Goal: Check status: Check status

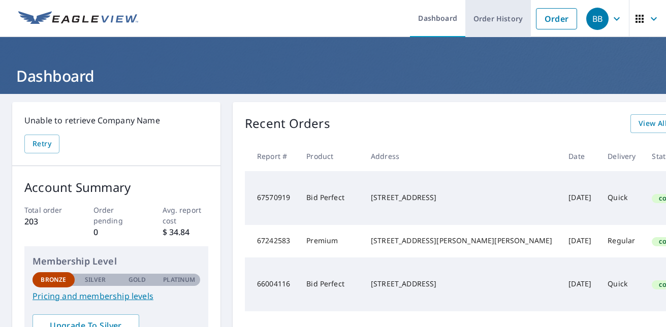
click at [486, 19] on link "Order History" at bounding box center [498, 18] width 66 height 37
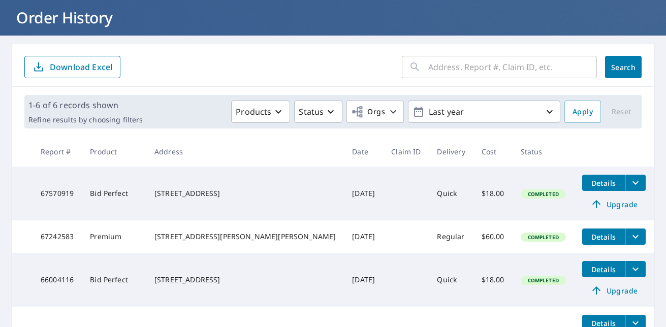
scroll to position [59, 0]
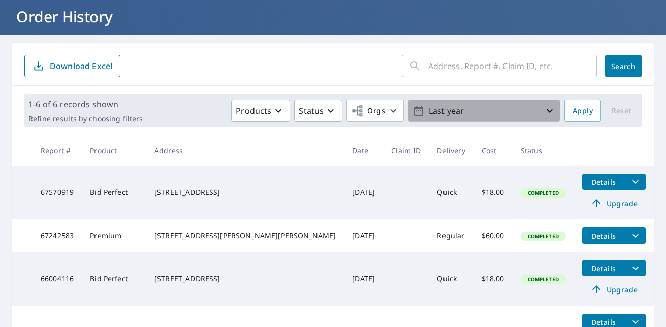
click at [544, 108] on icon "button" at bounding box center [550, 111] width 12 height 12
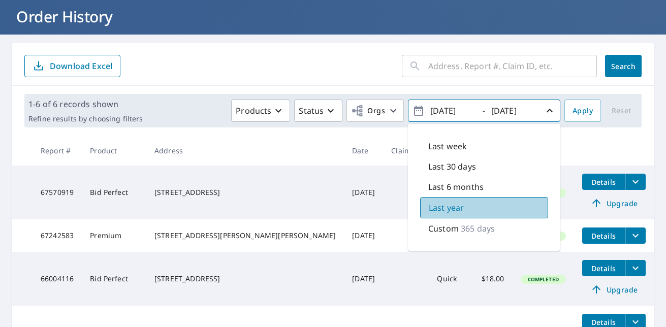
click at [429, 206] on p "Last year" at bounding box center [446, 208] width 35 height 12
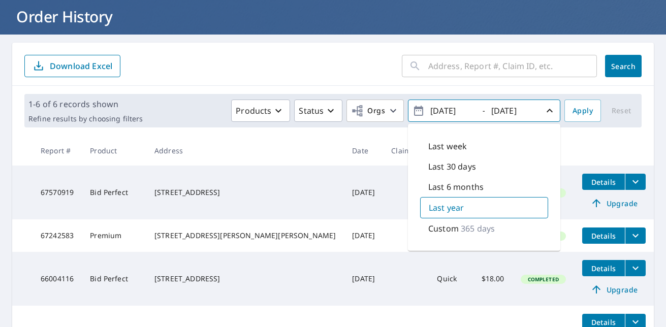
click at [413, 112] on icon "button" at bounding box center [419, 111] width 12 height 12
click at [544, 109] on icon "button" at bounding box center [550, 111] width 12 height 12
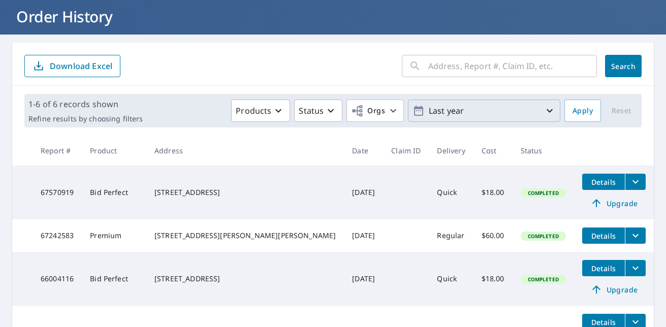
click at [413, 111] on icon "button" at bounding box center [419, 111] width 12 height 12
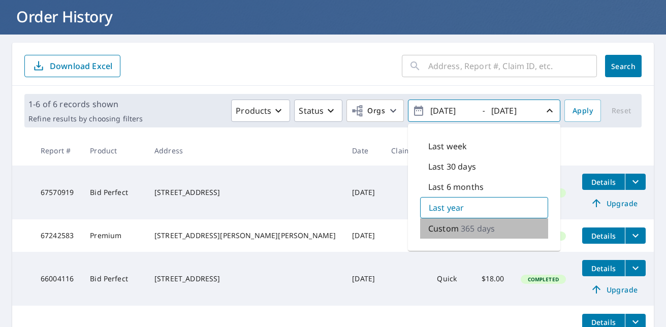
click at [469, 231] on p "365 days" at bounding box center [478, 229] width 34 height 12
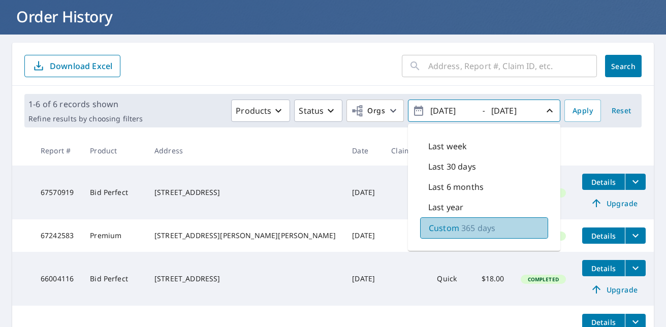
click at [468, 229] on p "365 days" at bounding box center [478, 228] width 34 height 12
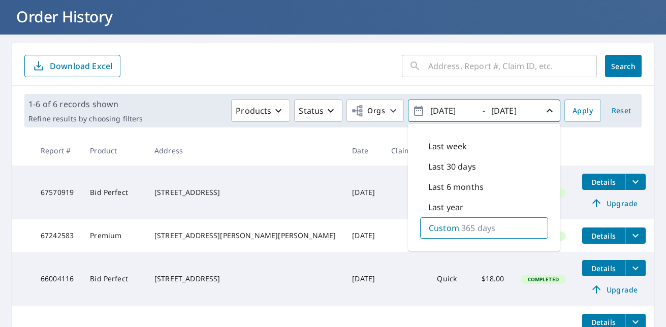
click at [468, 229] on p "365 days" at bounding box center [478, 228] width 34 height 12
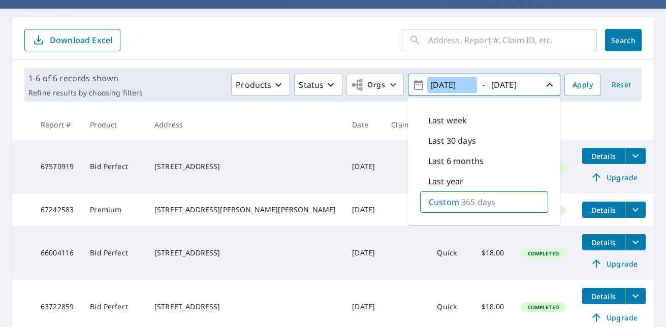
scroll to position [97, 0]
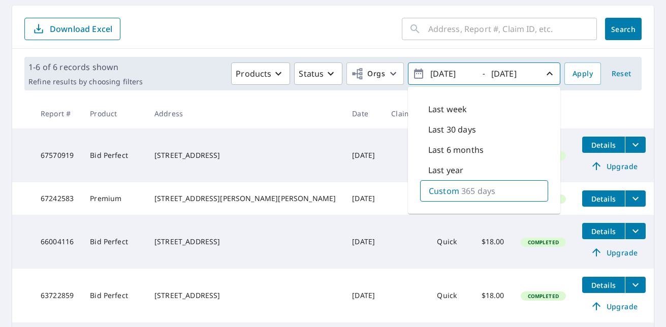
click at [610, 72] on span "Reset" at bounding box center [621, 74] width 24 height 13
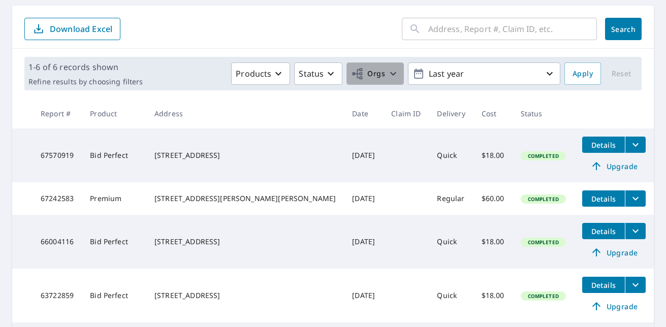
click at [387, 73] on icon "button" at bounding box center [393, 74] width 12 height 12
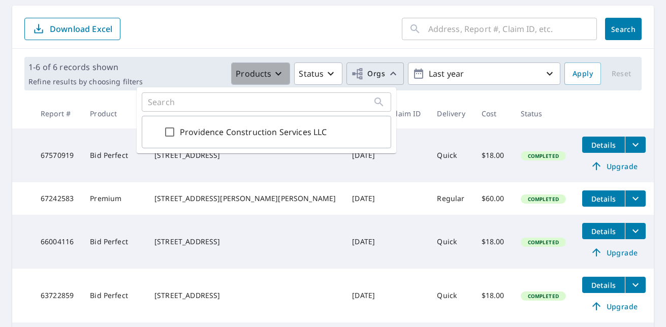
click at [273, 73] on icon "button" at bounding box center [278, 74] width 12 height 12
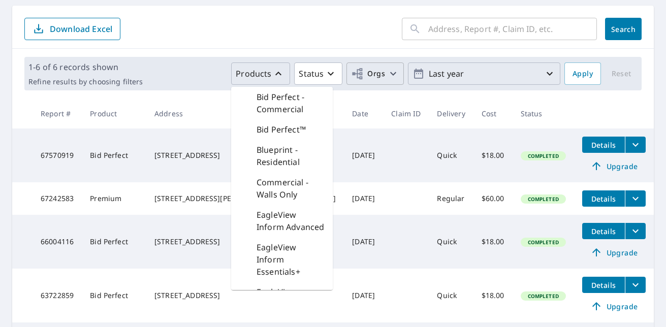
click at [544, 72] on icon "button" at bounding box center [550, 74] width 12 height 12
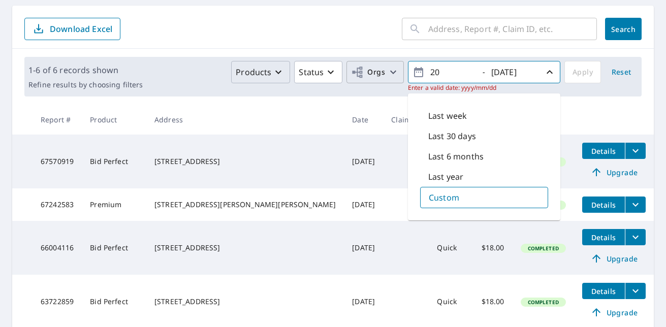
type input "2"
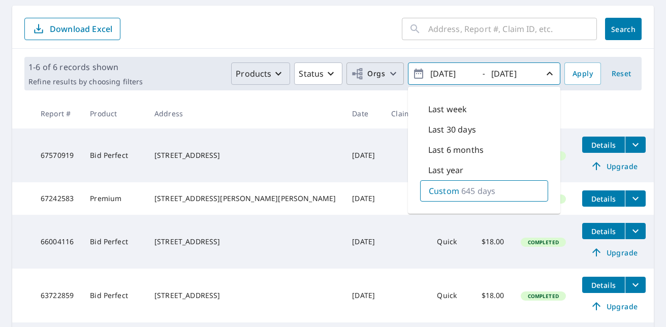
type input "[DATE]"
click at [527, 73] on input "[DATE]" at bounding box center [513, 74] width 50 height 16
type input "[DATE]"
click at [573, 73] on span "Apply" at bounding box center [583, 74] width 20 height 13
